Goal: Task Accomplishment & Management: Manage account settings

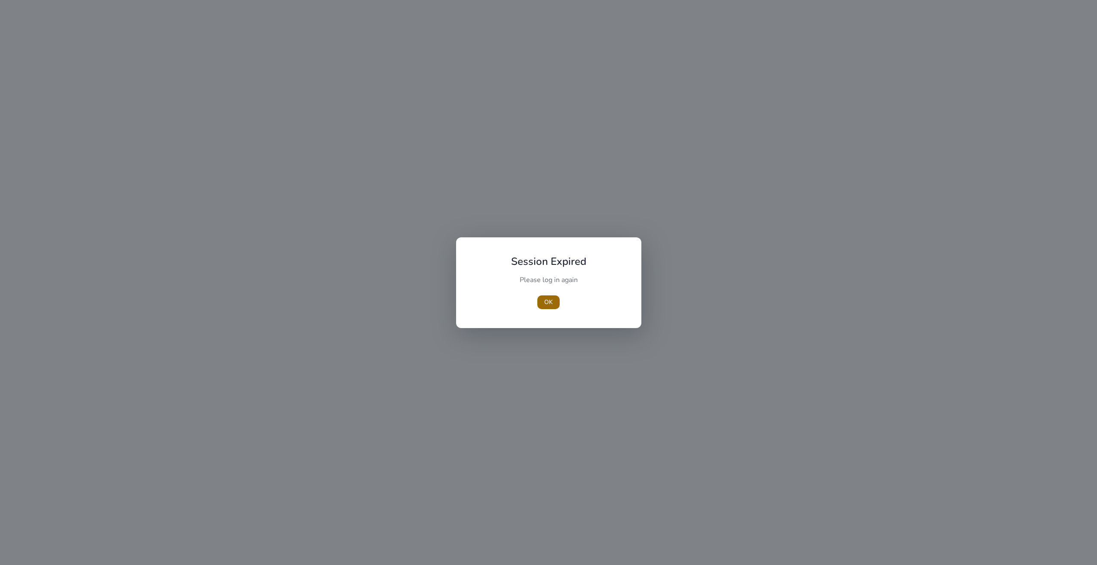
click at [549, 304] on span "OK" at bounding box center [548, 301] width 9 height 9
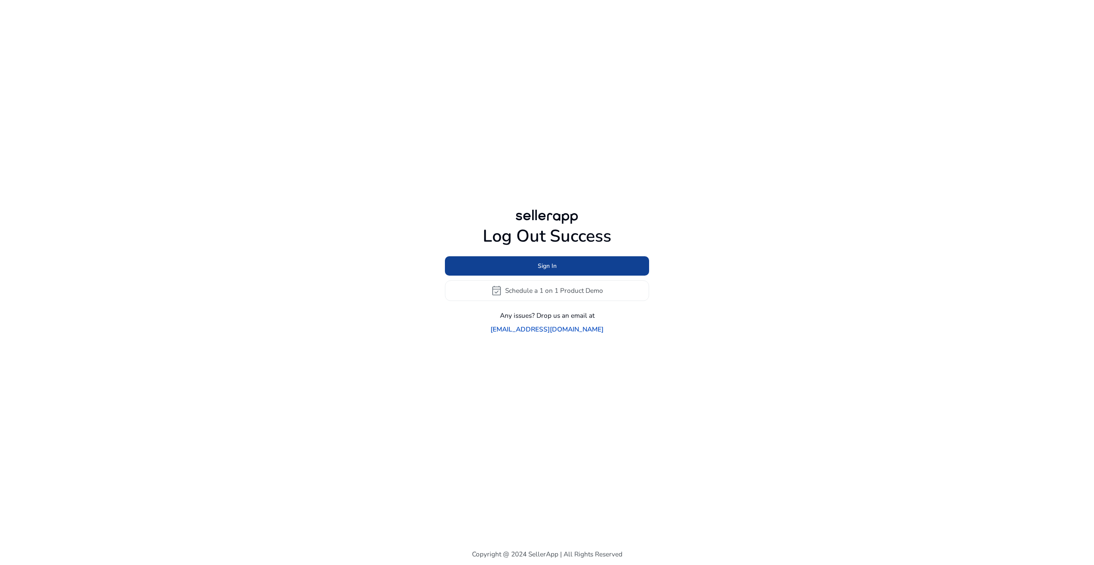
click at [540, 270] on span "Sign In" at bounding box center [547, 265] width 19 height 9
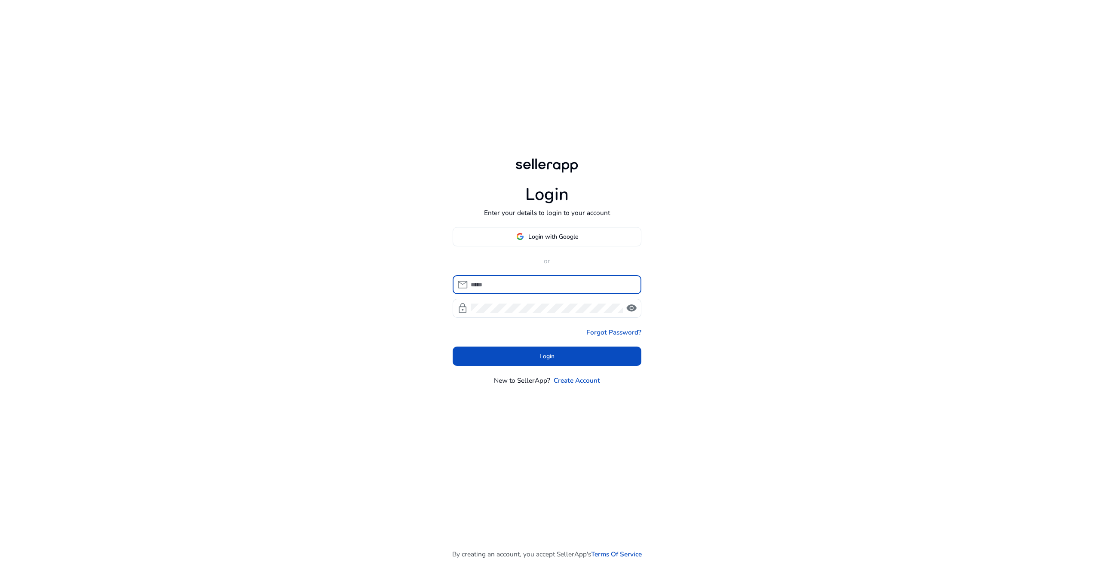
type input "**********"
click at [549, 352] on span "Login" at bounding box center [546, 356] width 15 height 9
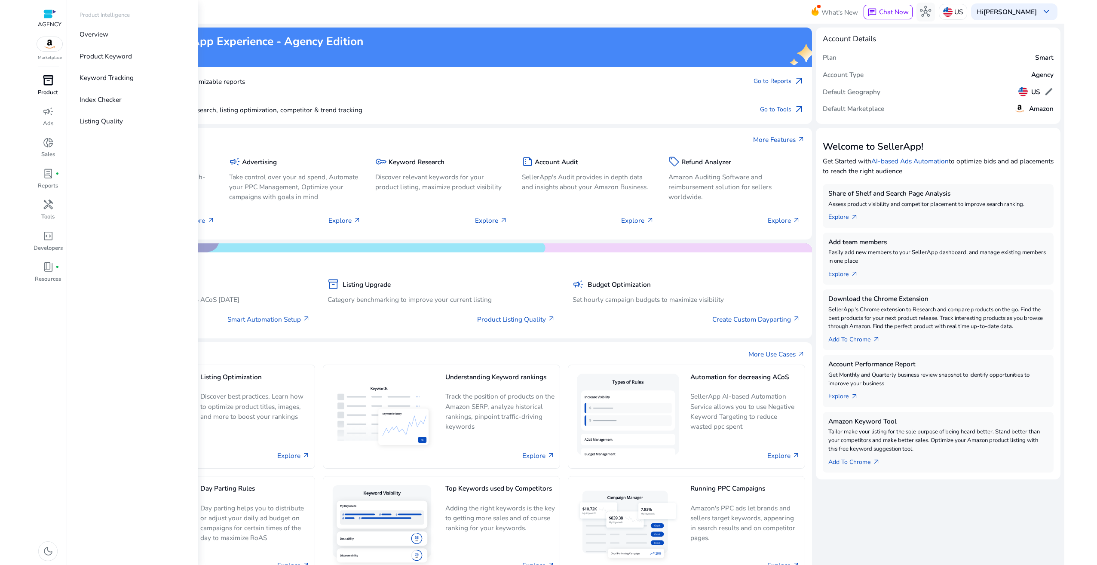
click at [48, 89] on p "Product" at bounding box center [48, 93] width 20 height 9
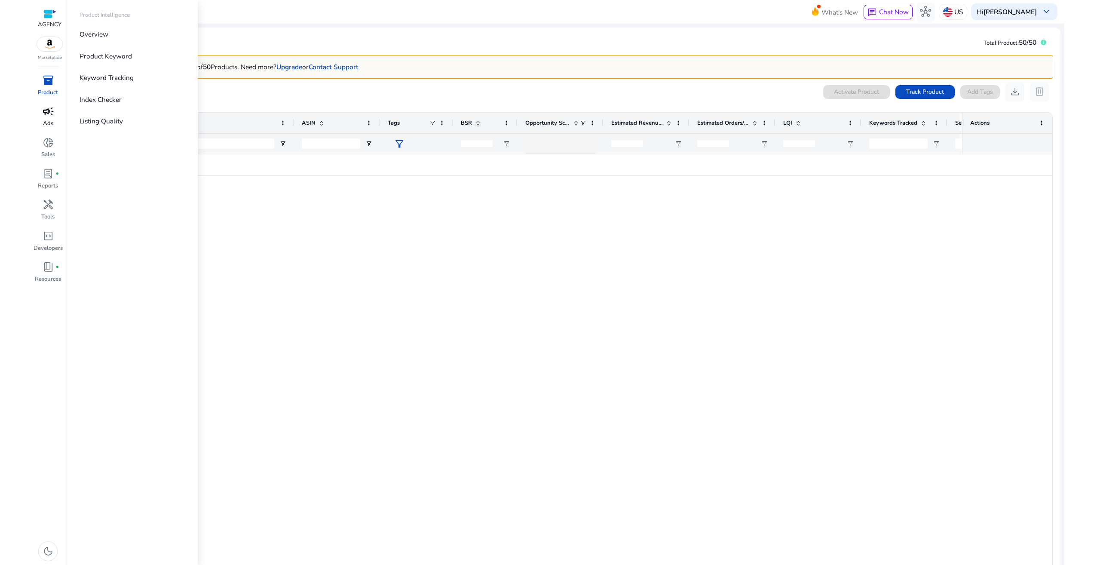
click at [48, 112] on span "campaign" at bounding box center [48, 111] width 11 height 11
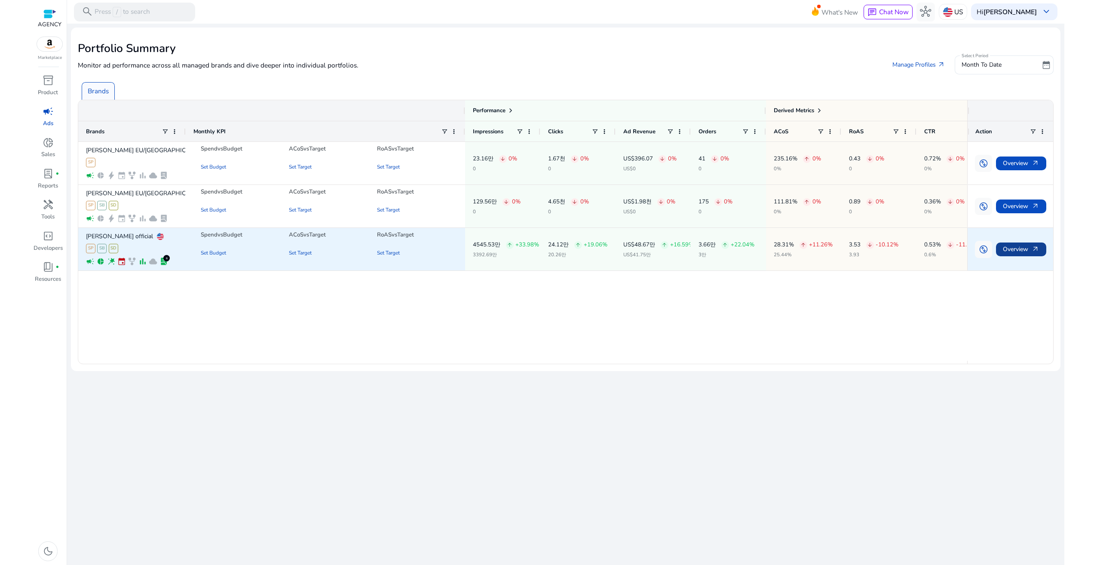
click at [1015, 252] on span "Overview arrow_outward" at bounding box center [1021, 249] width 37 height 18
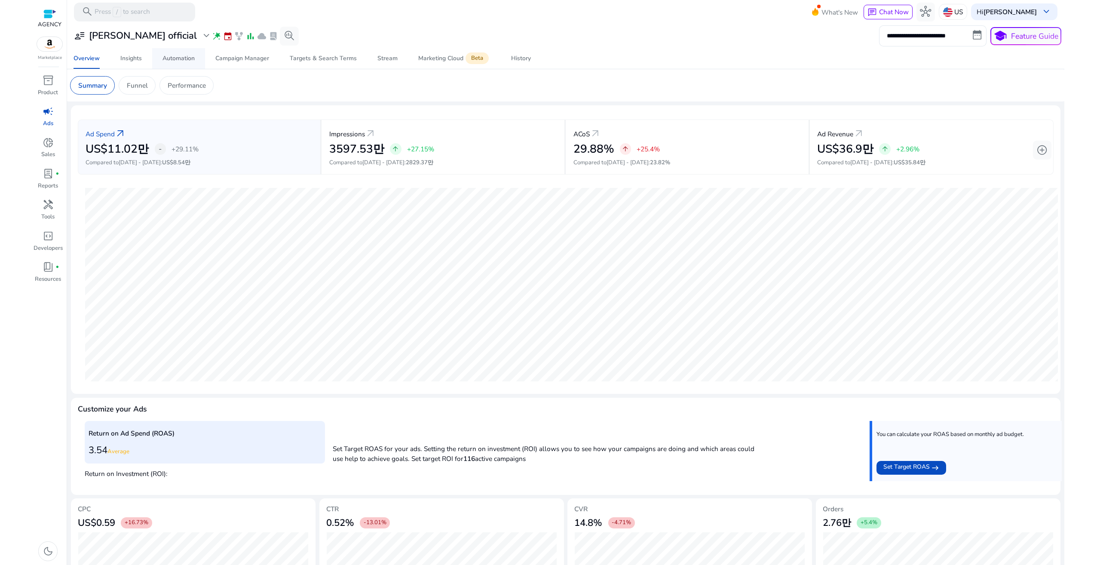
click at [180, 58] on div "Automation" at bounding box center [178, 58] width 32 height 6
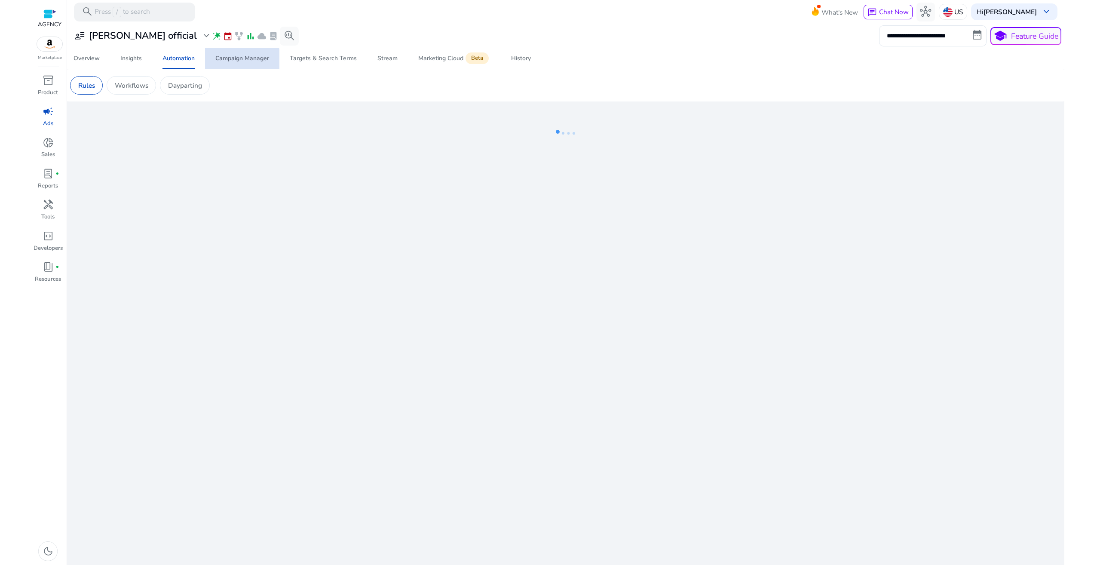
click at [223, 60] on div "Campaign Manager" at bounding box center [242, 58] width 54 height 6
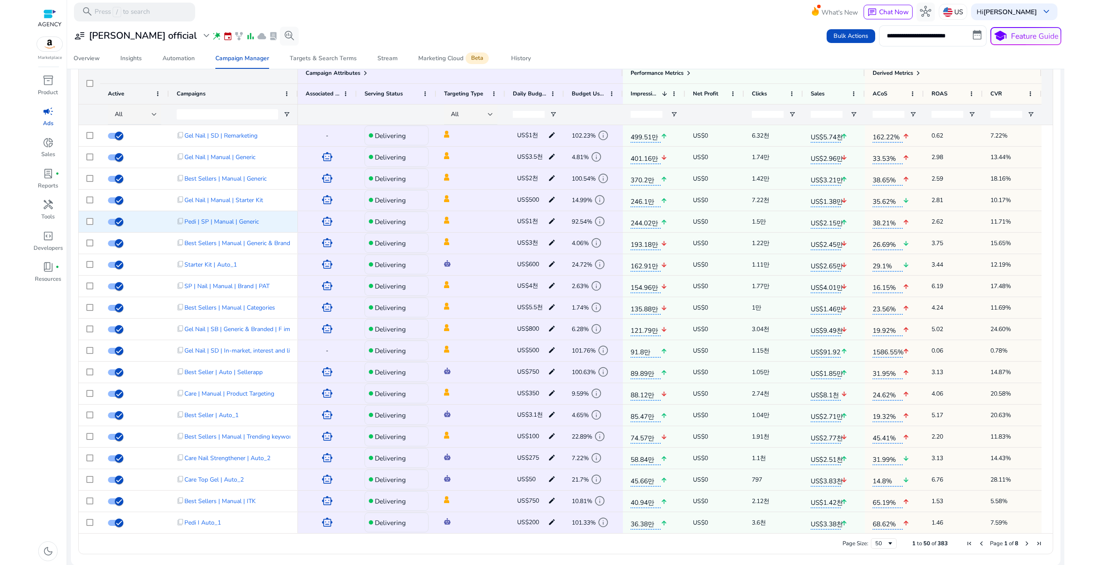
scroll to position [523, 0]
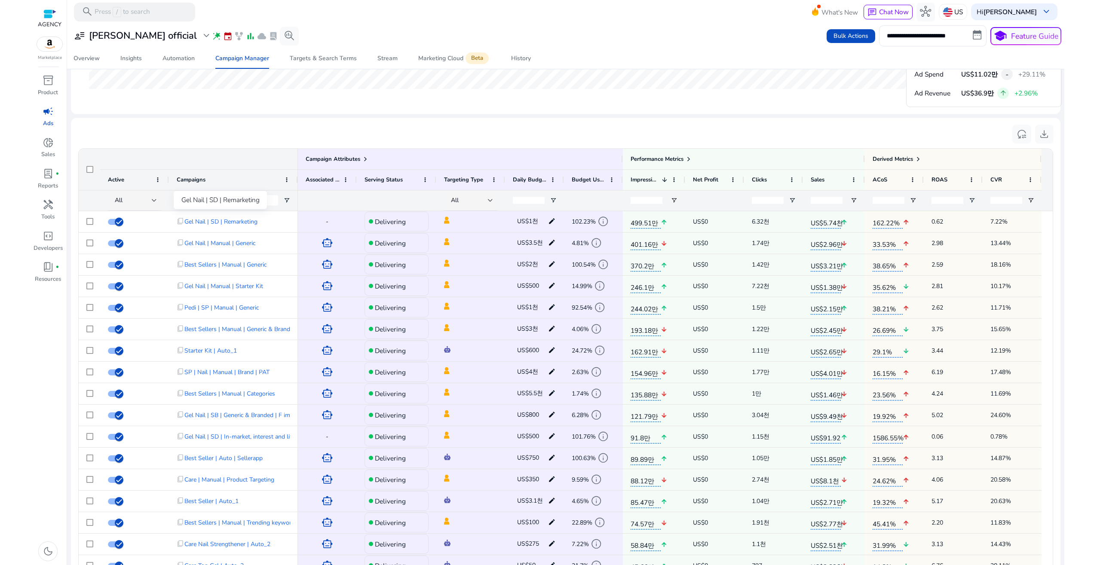
click at [231, 201] on div "Gel Nail | SD | Remarketing" at bounding box center [220, 200] width 93 height 18
click at [246, 202] on input "Campaigns Filter Input" at bounding box center [227, 200] width 101 height 10
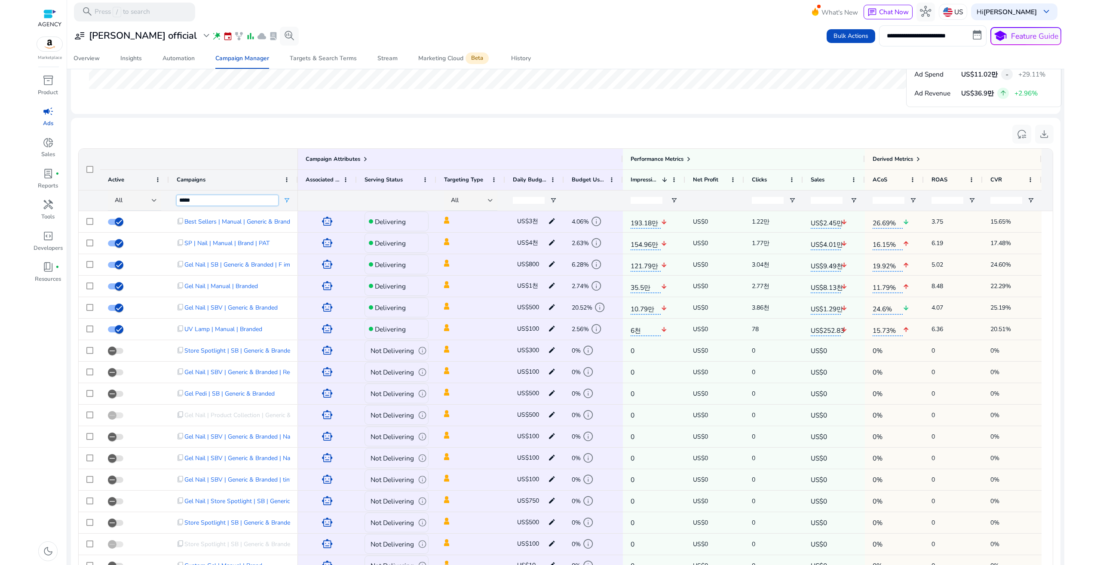
scroll to position [0, 0]
type input "*****"
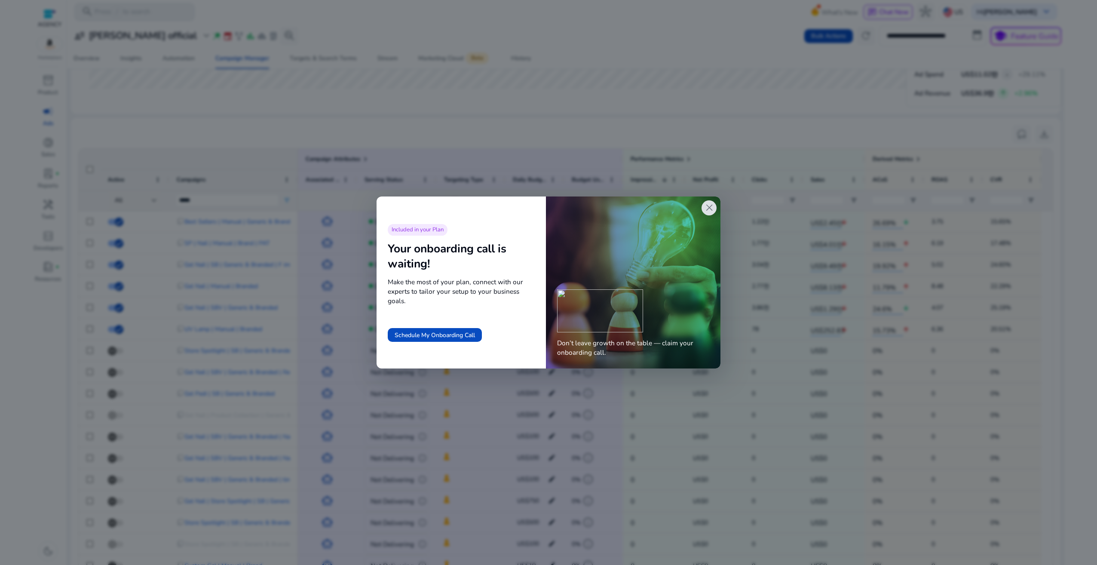
click at [711, 207] on span "close" at bounding box center [709, 207] width 11 height 11
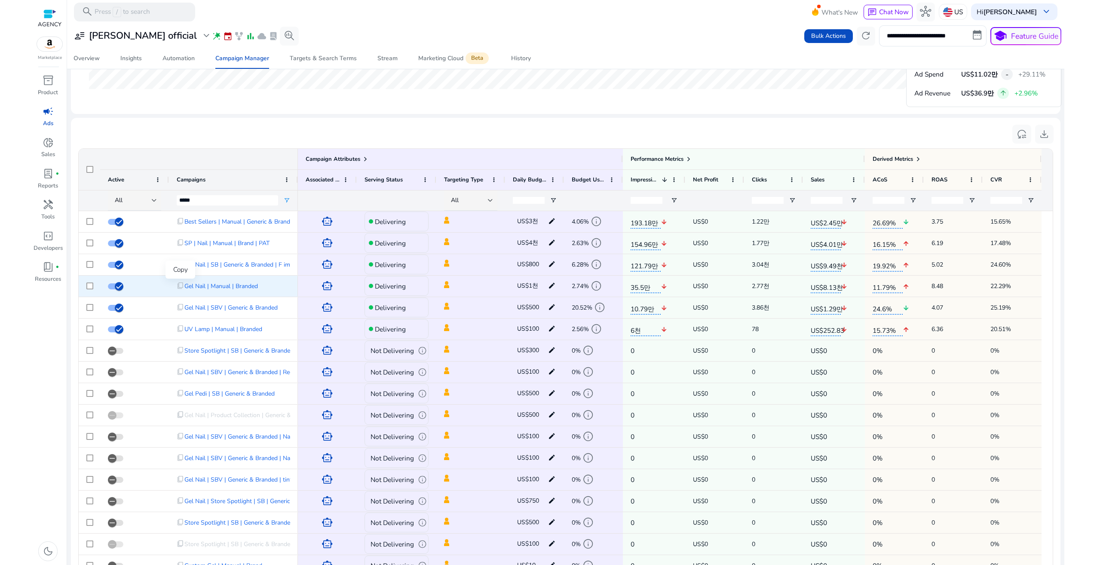
click at [180, 285] on span "content_copy" at bounding box center [181, 286] width 8 height 8
drag, startPoint x: 180, startPoint y: 221, endPoint x: 270, endPoint y: 223, distance: 90.7
click at [270, 223] on div "SP | Nail | Manual | Brand | PAT" at bounding box center [226, 221] width 107 height 18
copy div "SP | Nail | Manual | Brand | PAT"
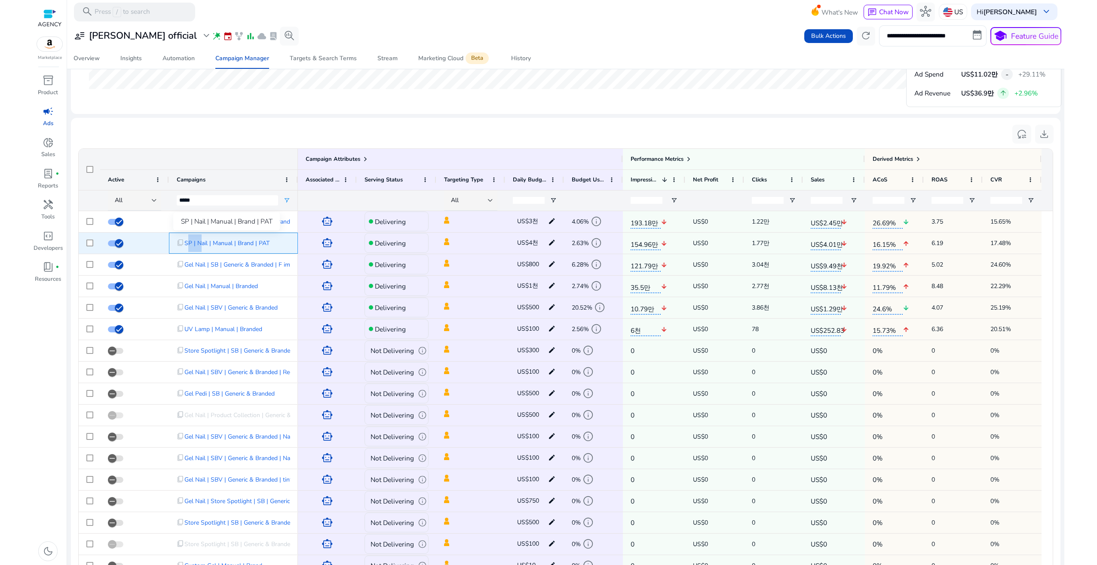
drag, startPoint x: 184, startPoint y: 242, endPoint x: 197, endPoint y: 242, distance: 12.9
click at [197, 242] on span "SP | Nail | Manual | Brand | PAT" at bounding box center [226, 243] width 85 height 18
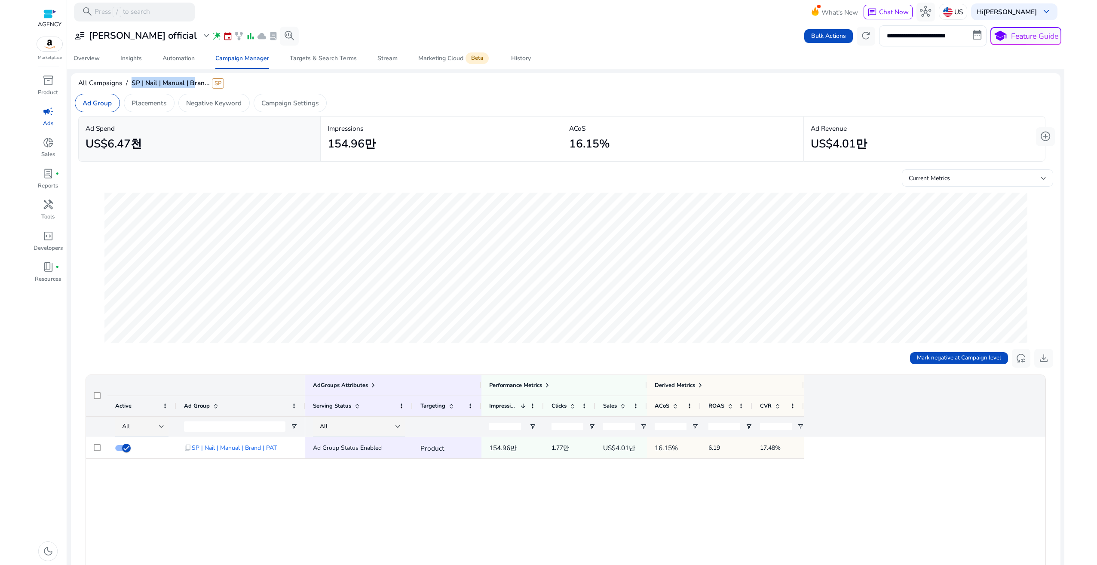
drag, startPoint x: 131, startPoint y: 83, endPoint x: 193, endPoint y: 84, distance: 62.3
click at [193, 84] on div "All Campaigns / SP | Nail | Manual | Bran... SP" at bounding box center [565, 83] width 989 height 17
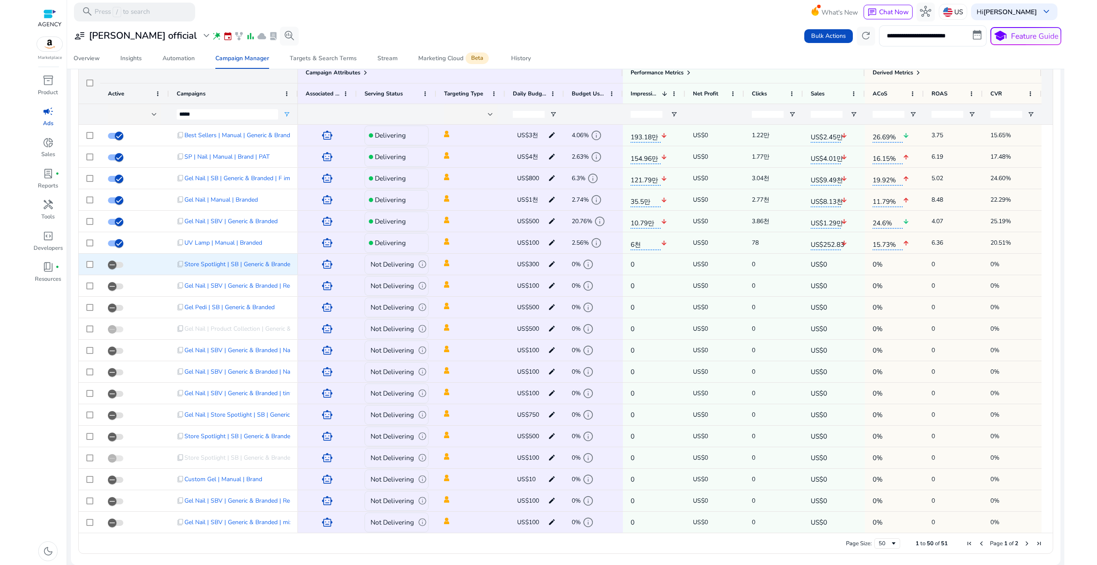
scroll to position [609, 0]
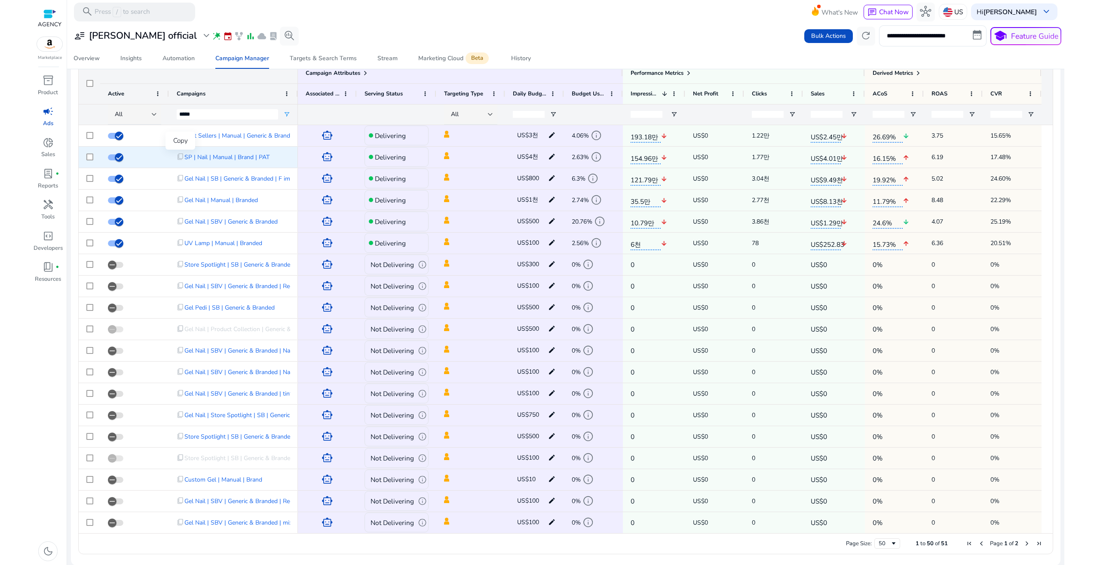
click at [181, 156] on span "content_copy" at bounding box center [181, 157] width 8 height 8
